Goal: Information Seeking & Learning: Learn about a topic

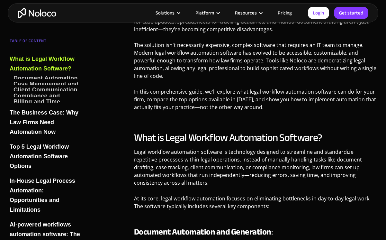
scroll to position [346, 0]
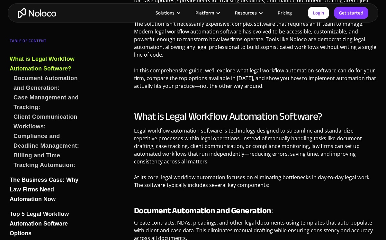
click at [286, 15] on link "Pricing" at bounding box center [285, 13] width 30 height 8
